Goal: Contribute content: Add original content to the website for others to see

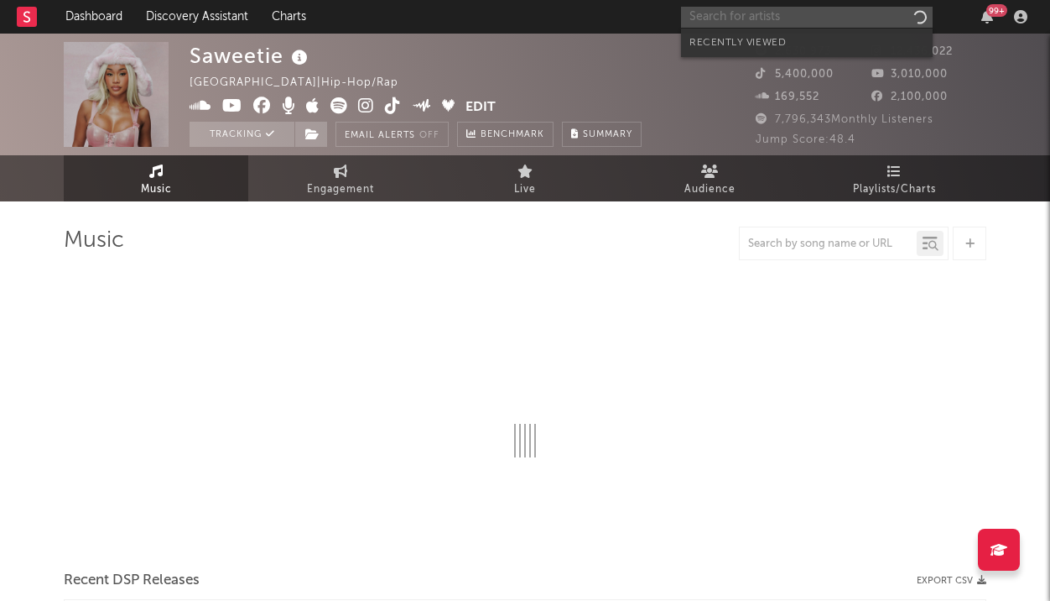
click at [784, 8] on input "text" at bounding box center [807, 17] width 252 height 21
type input "jis"
select select "6m"
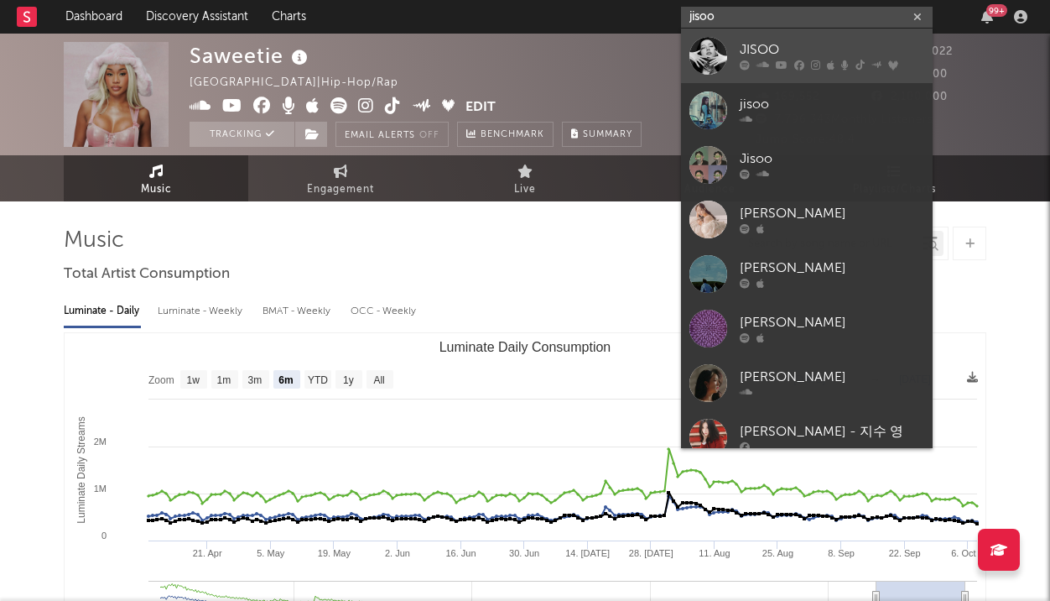
type input "jisoo"
click at [756, 55] on div "JISOO" at bounding box center [832, 50] width 185 height 20
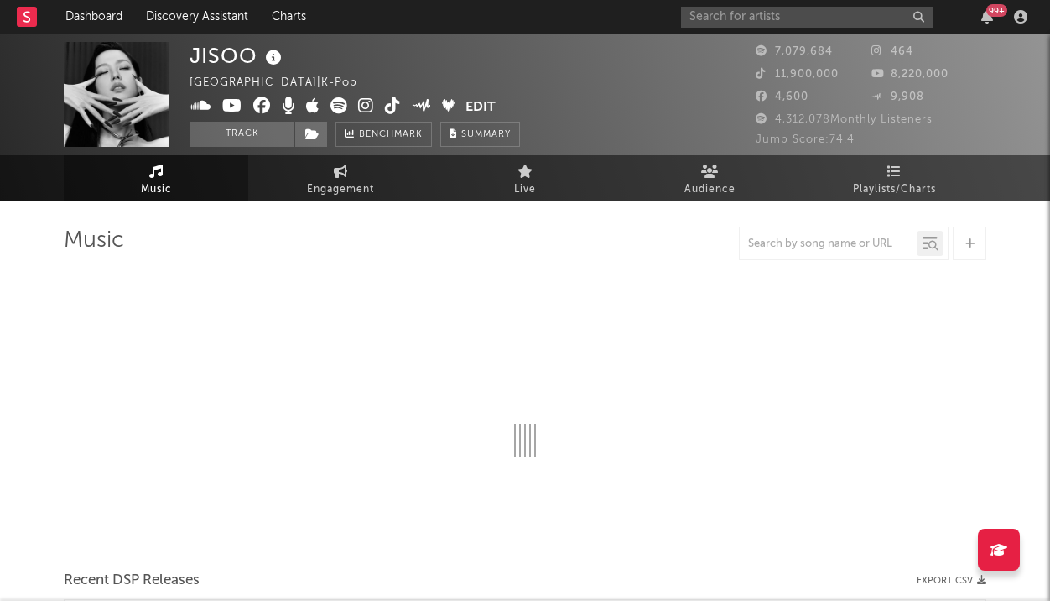
select select "6m"
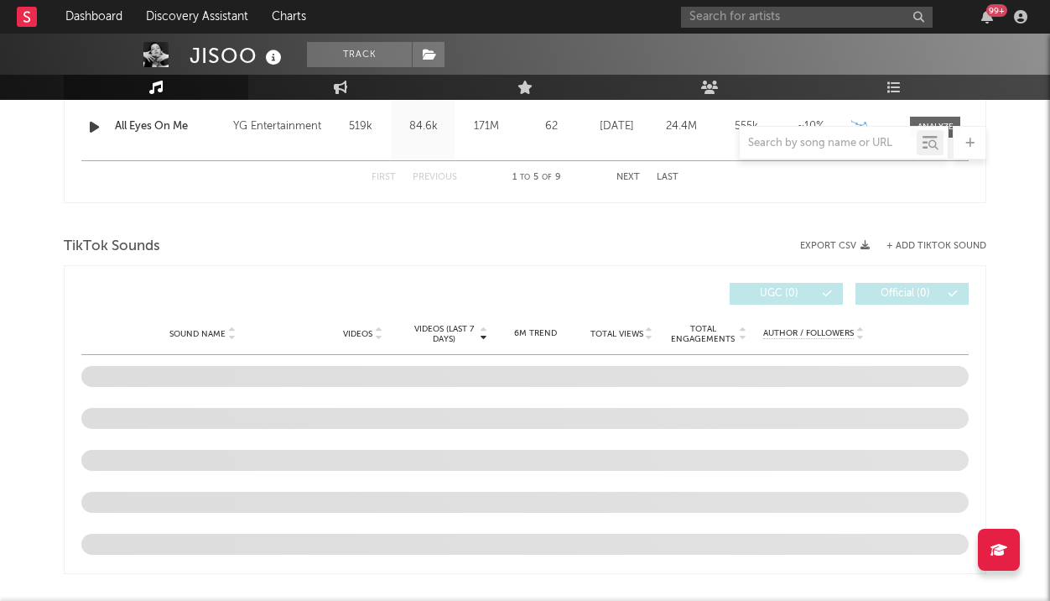
scroll to position [1016, 0]
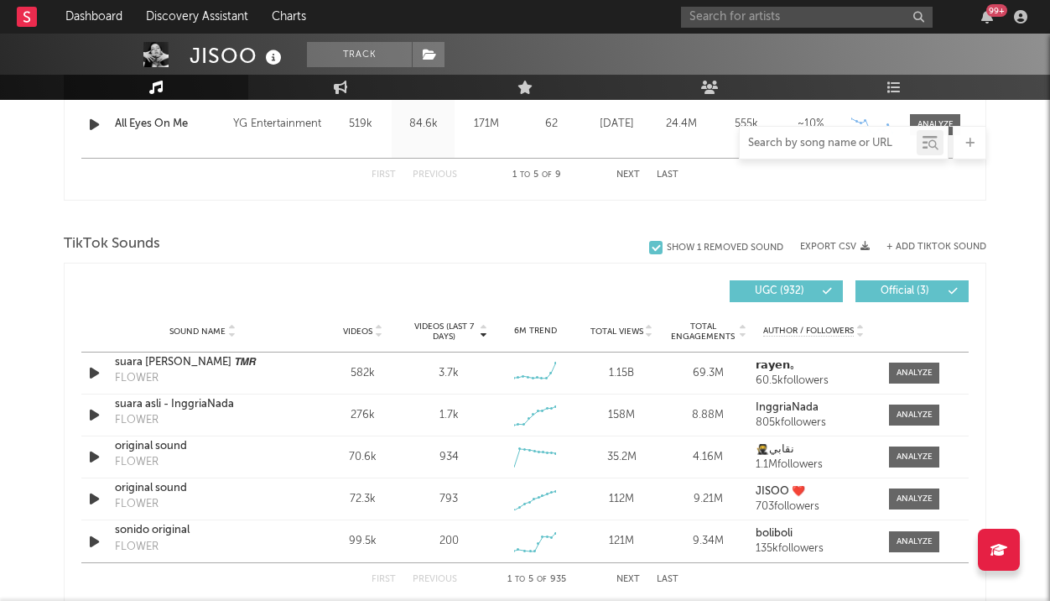
click at [795, 143] on input "text" at bounding box center [828, 143] width 177 height 13
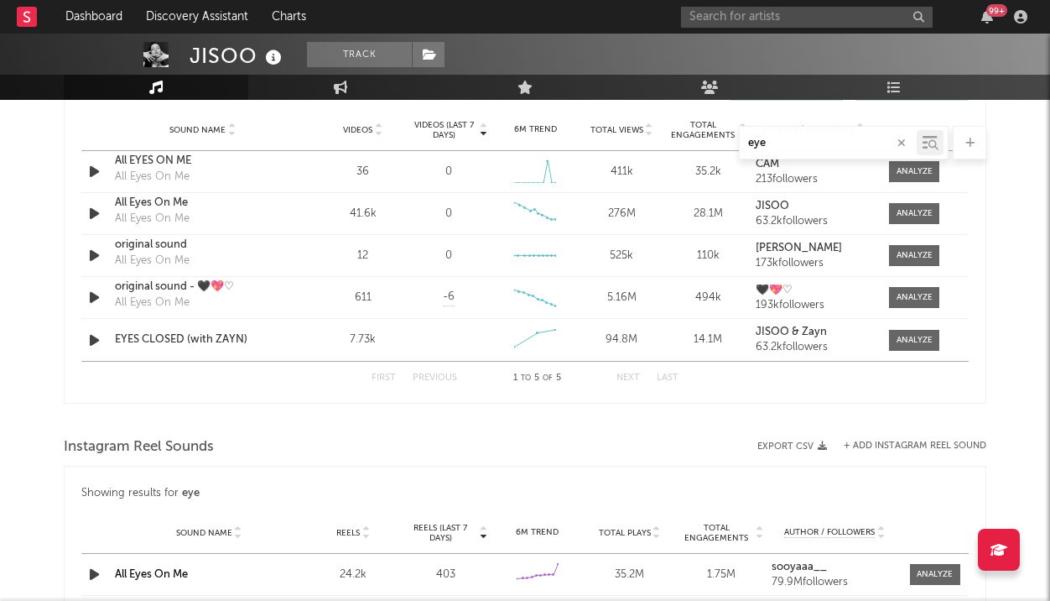
scroll to position [815, 0]
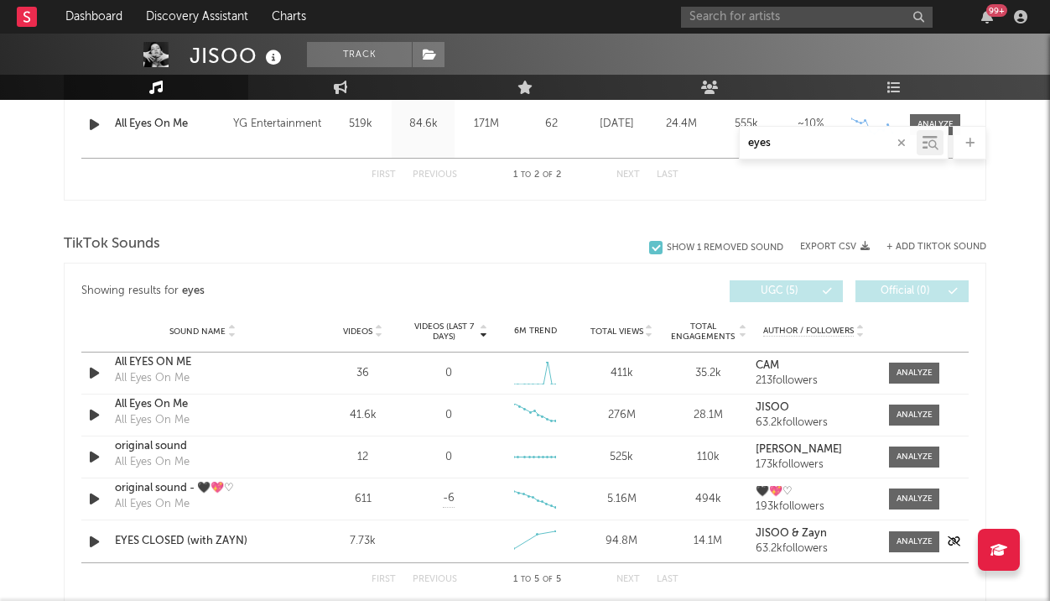
type input "eyes"
click at [247, 529] on div "Sound Name EYES CLOSED (with [PERSON_NAME]) Videos 7.73k Videos (last 7 days) W…" at bounding box center [525, 541] width 888 height 42
click at [229, 543] on div "EYES CLOSED (with ZAYN)" at bounding box center [202, 541] width 175 height 17
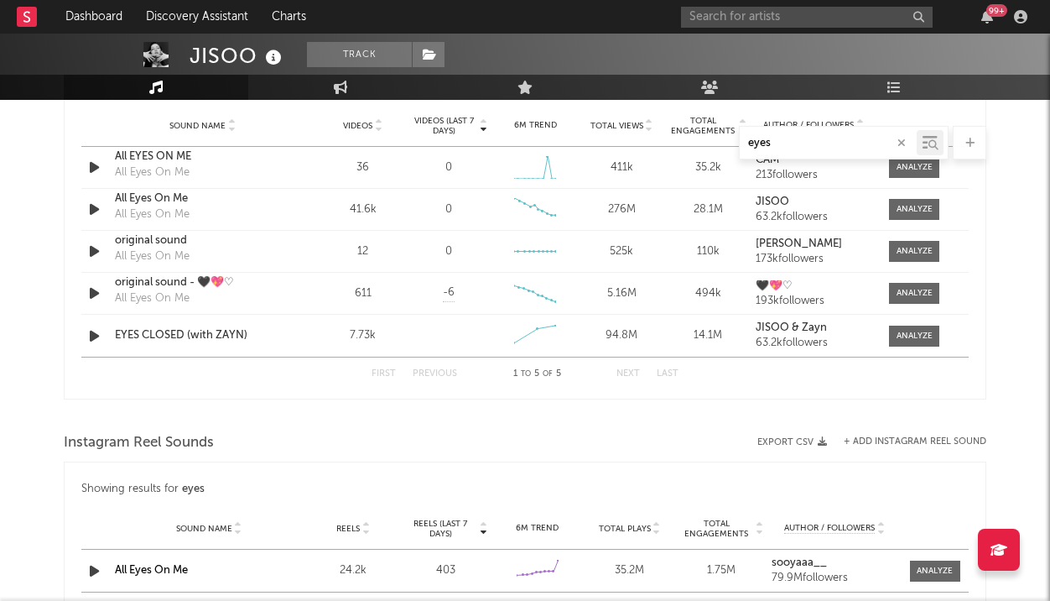
scroll to position [1014, 0]
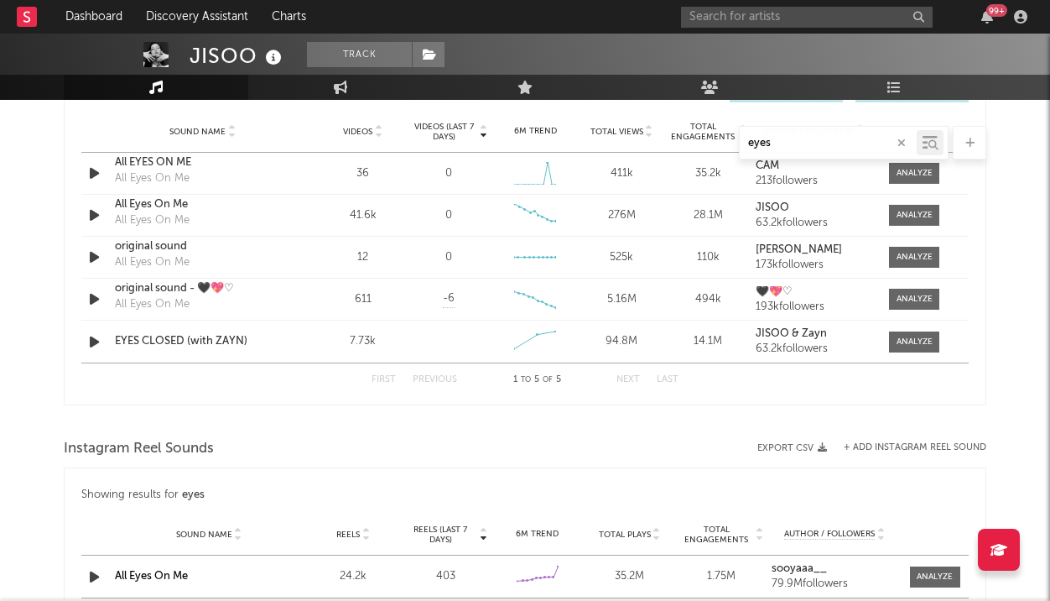
click at [907, 142] on button "button" at bounding box center [901, 143] width 13 height 16
click at [964, 139] on div at bounding box center [970, 143] width 34 height 34
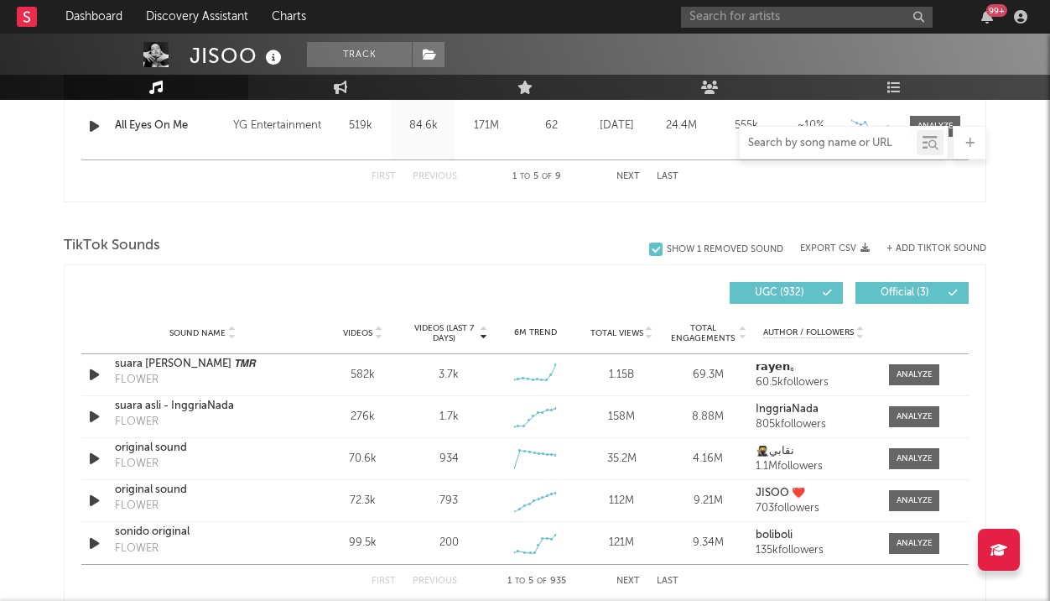
click at [840, 139] on input "text" at bounding box center [828, 143] width 177 height 13
paste input "[URL][DOMAIN_NAME]?"
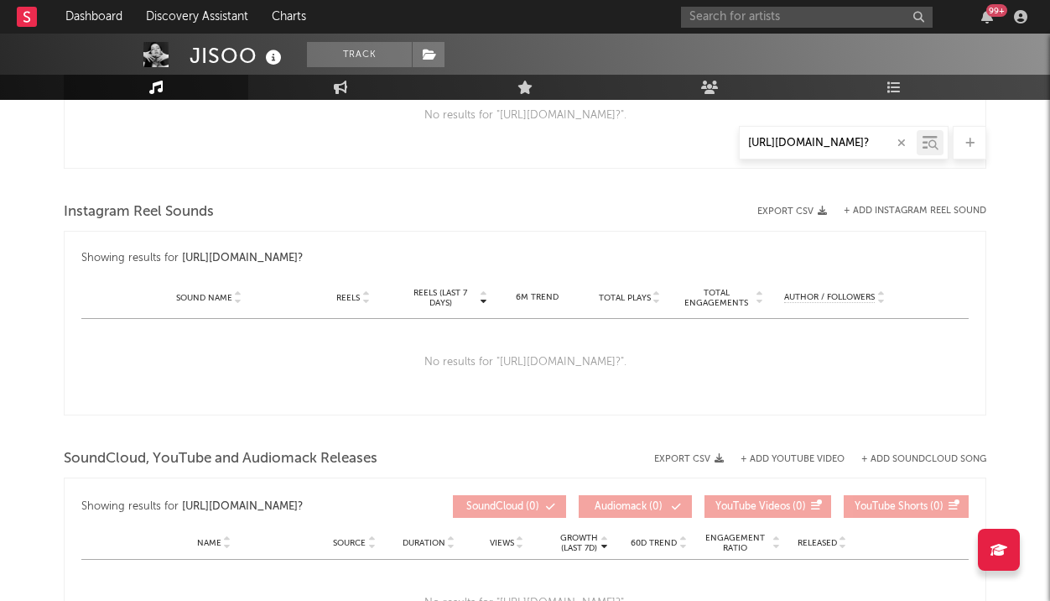
type input "[URL][DOMAIN_NAME]?"
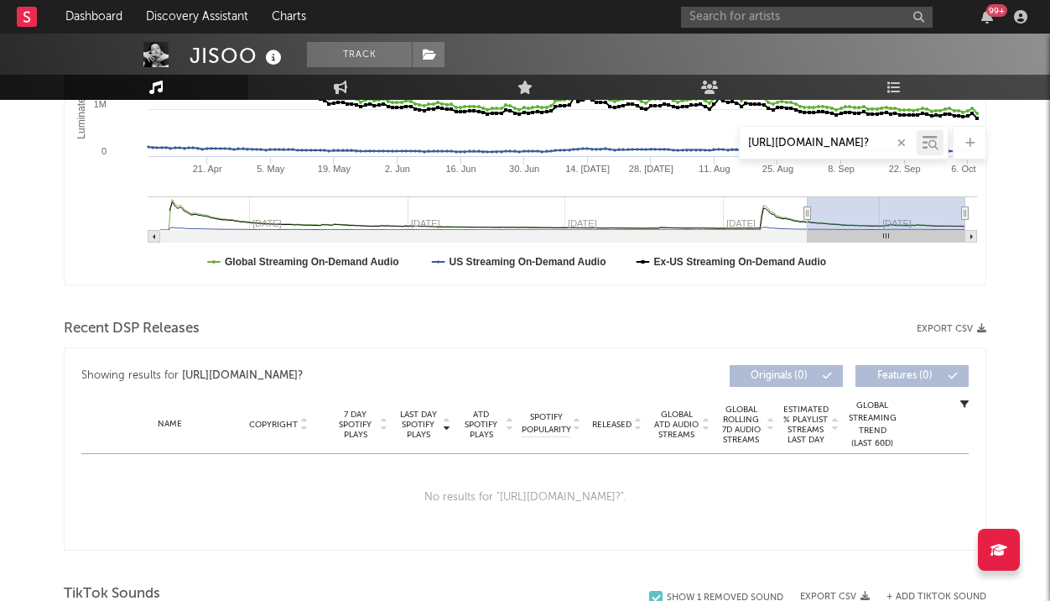
scroll to position [376, 0]
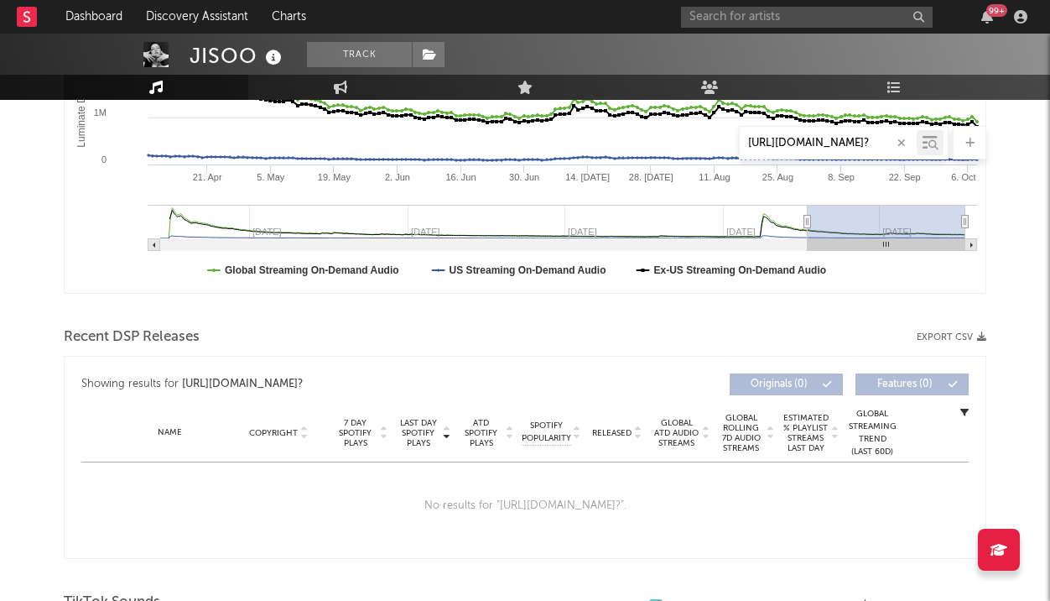
click at [909, 139] on input "[URL][DOMAIN_NAME]?" at bounding box center [828, 143] width 177 height 13
click at [903, 139] on icon "button" at bounding box center [902, 143] width 8 height 11
click at [973, 143] on icon at bounding box center [970, 143] width 9 height 11
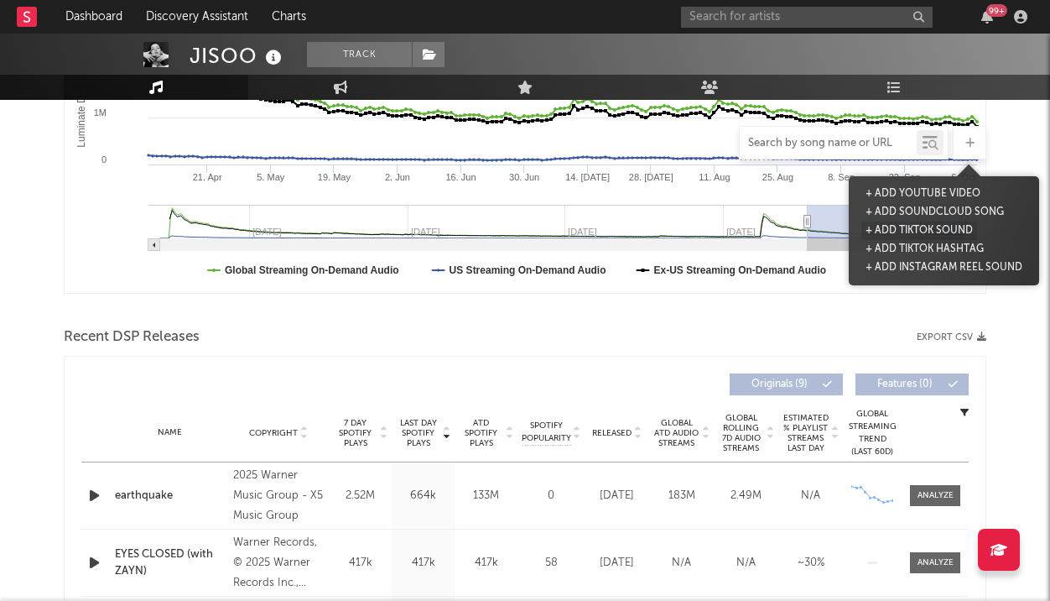
click at [915, 232] on button "+ Add TikTok Sound" at bounding box center [920, 230] width 116 height 18
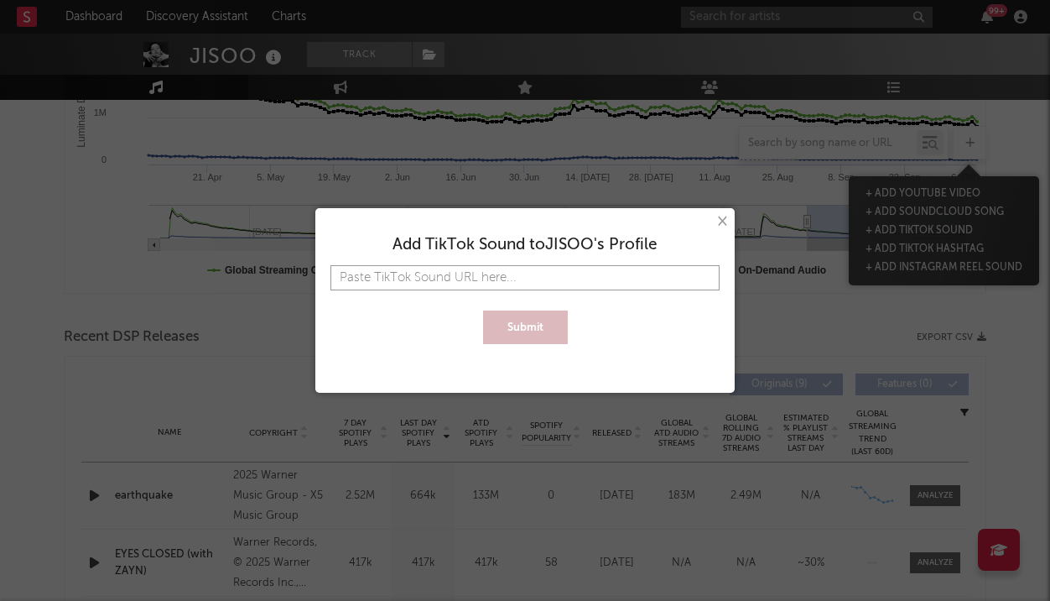
click at [655, 266] on input "text" at bounding box center [525, 277] width 389 height 25
paste input "[URL][DOMAIN_NAME]?"
type input "[URL][DOMAIN_NAME]?"
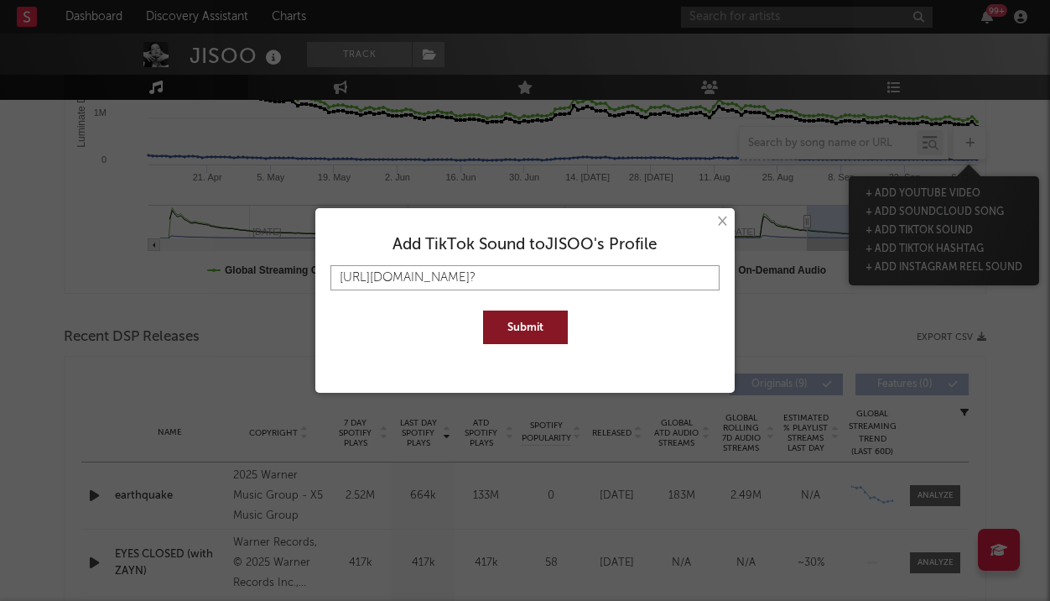
type input "[URL][DOMAIN_NAME]?"
click at [483, 310] on button "Submit" at bounding box center [525, 327] width 85 height 34
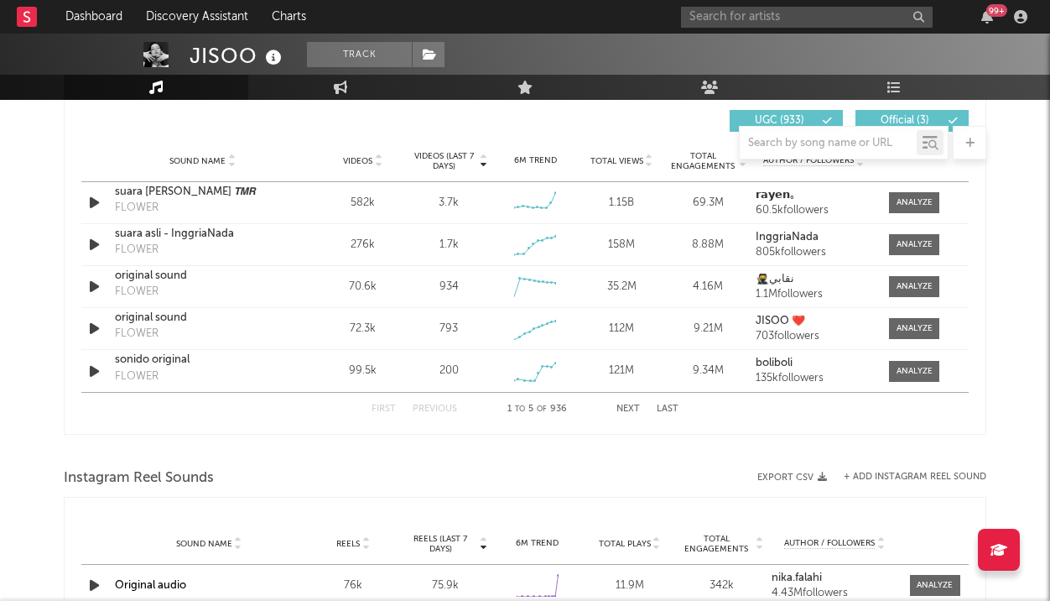
scroll to position [1185, 0]
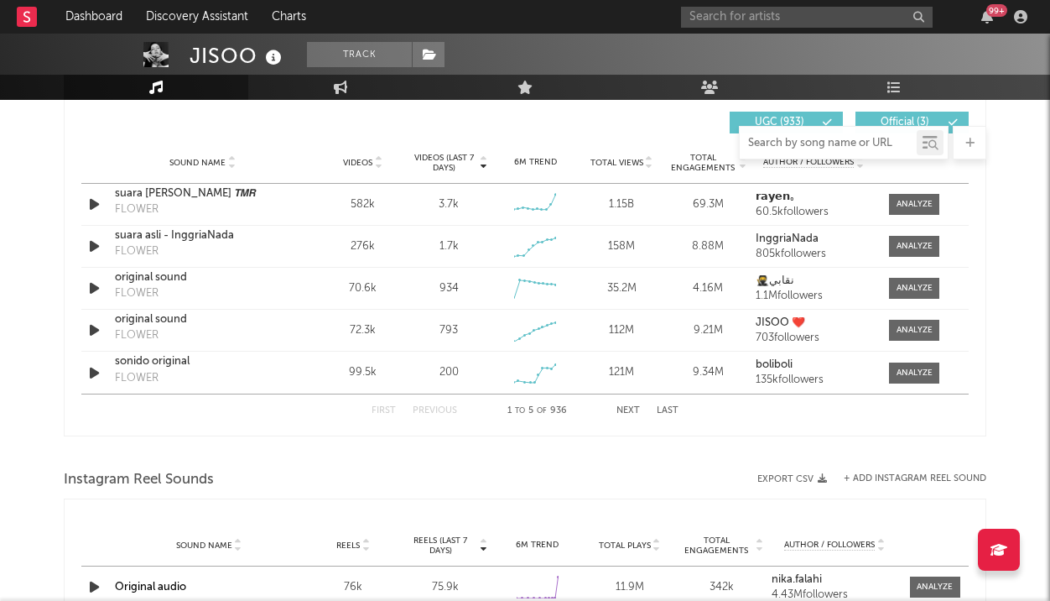
click at [778, 145] on input "text" at bounding box center [828, 143] width 177 height 13
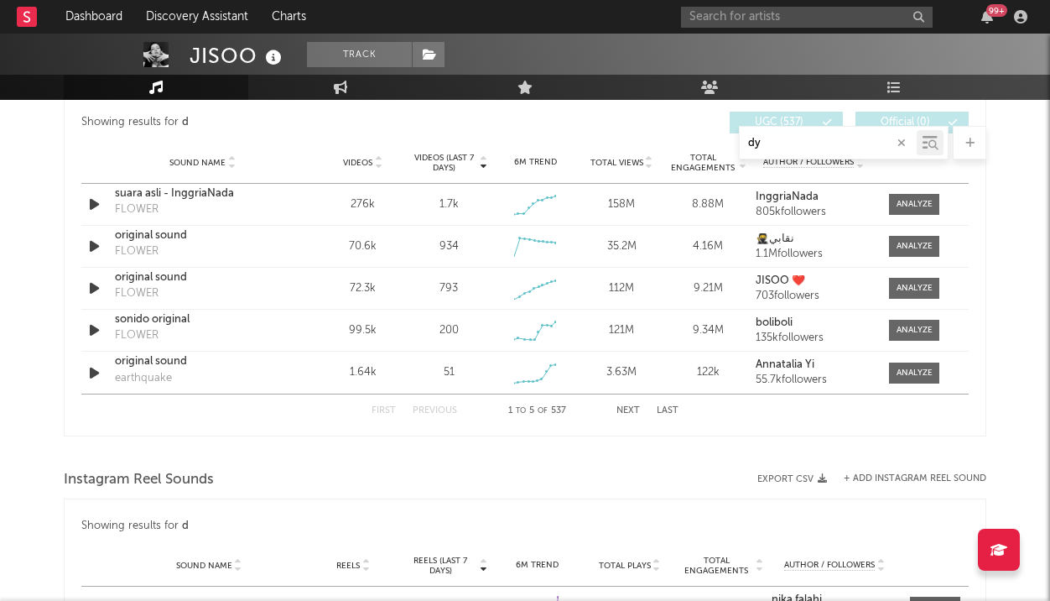
type input "d"
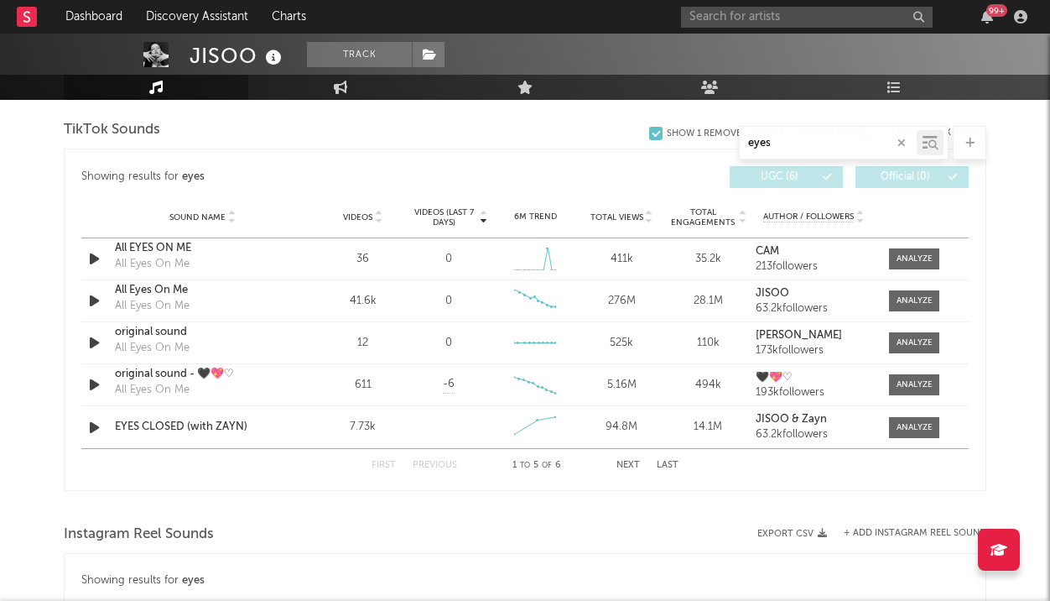
scroll to position [900, 0]
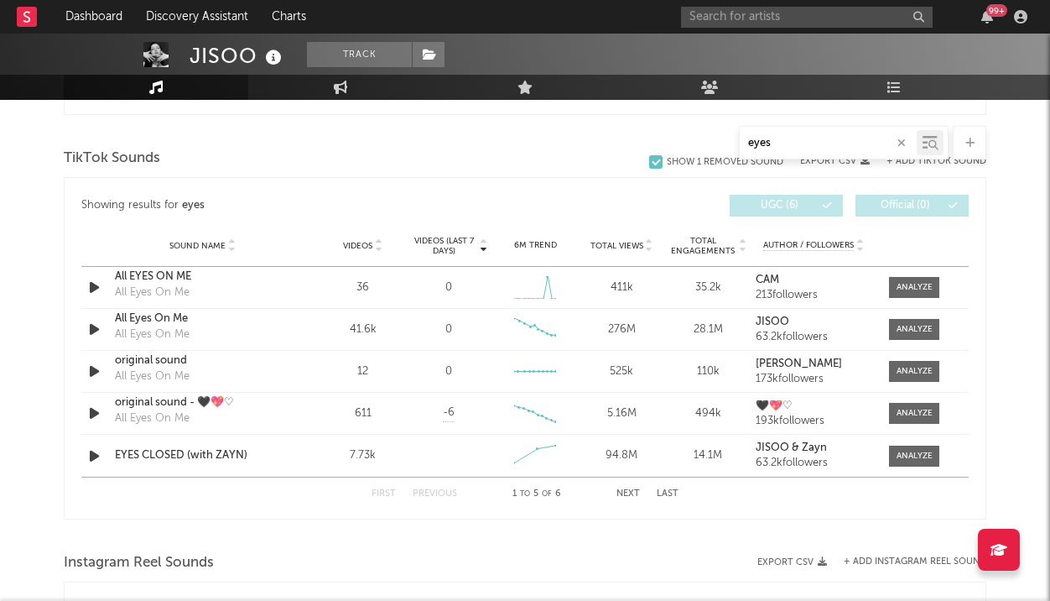
click at [629, 493] on button "Next" at bounding box center [628, 493] width 23 height 9
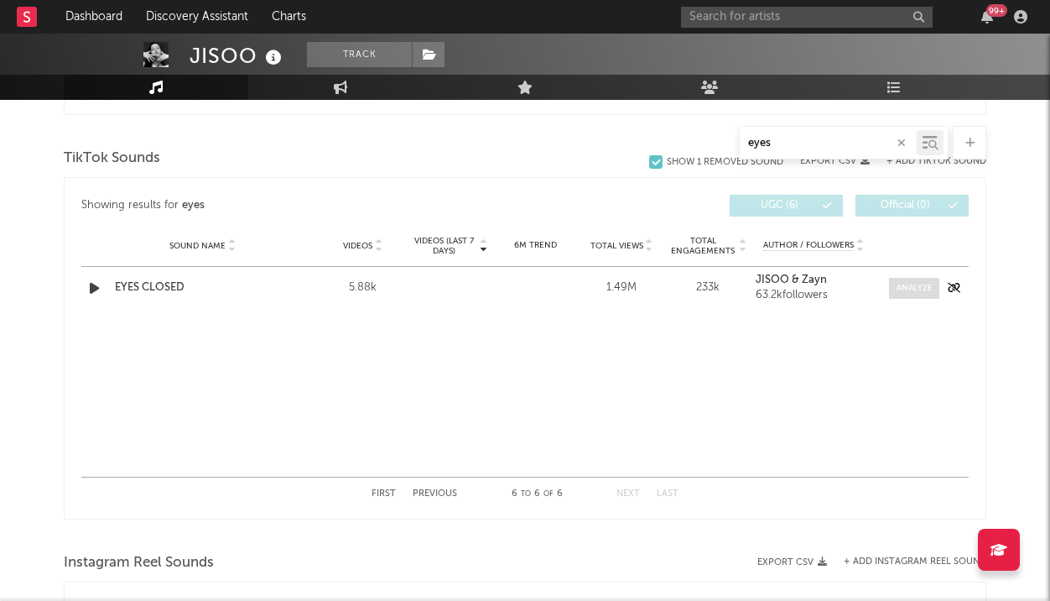
type input "eyes"
click at [898, 290] on div at bounding box center [915, 288] width 36 height 13
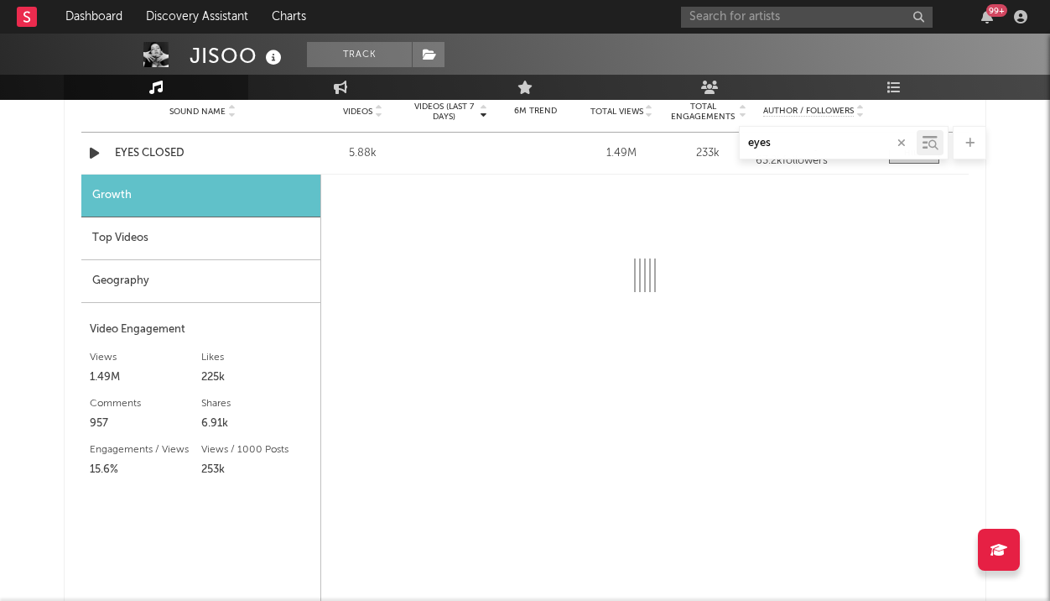
scroll to position [1036, 0]
select select "1w"
